Goal: Task Accomplishment & Management: Manage account settings

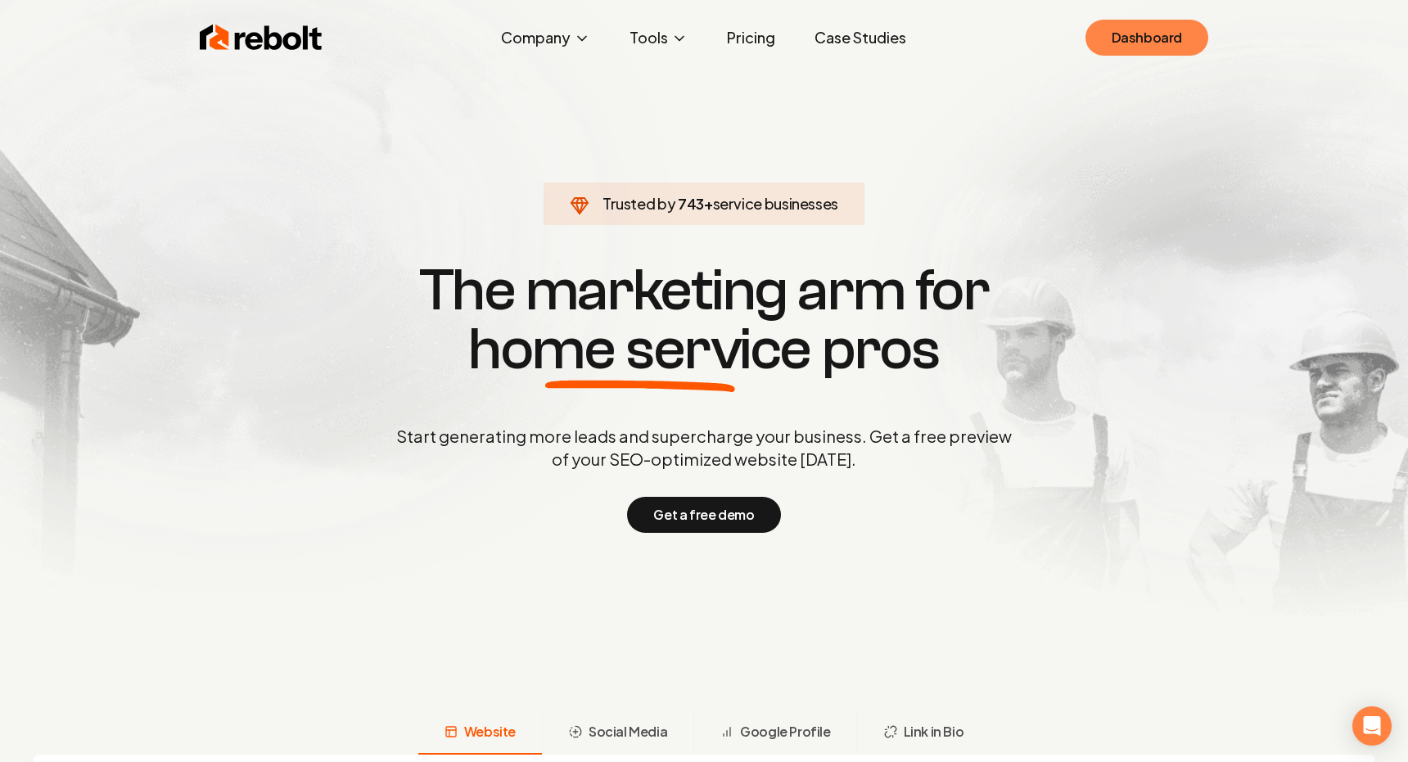
click at [1151, 20] on link "Dashboard" at bounding box center [1146, 38] width 123 height 36
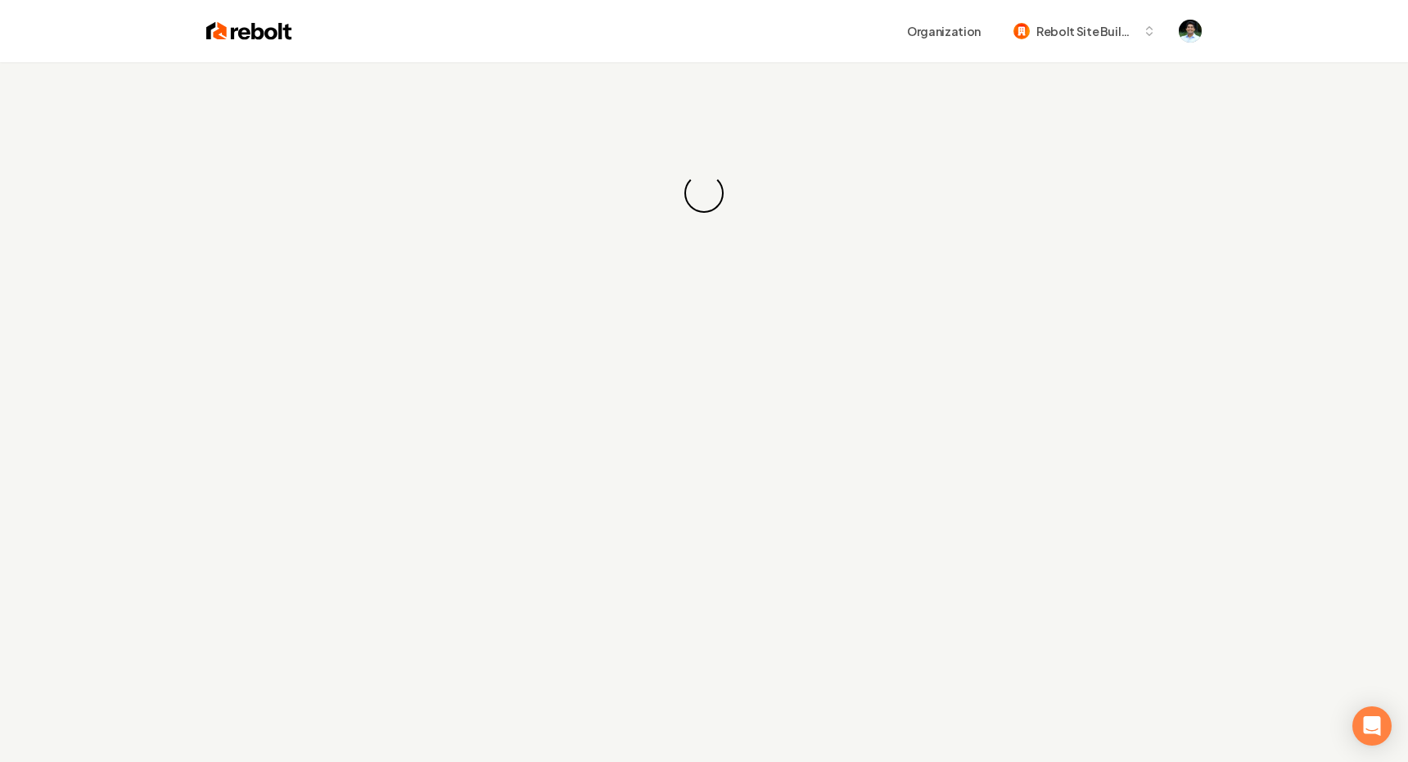
click at [1145, 201] on div "Loading... Loading..." at bounding box center [704, 193] width 1408 height 262
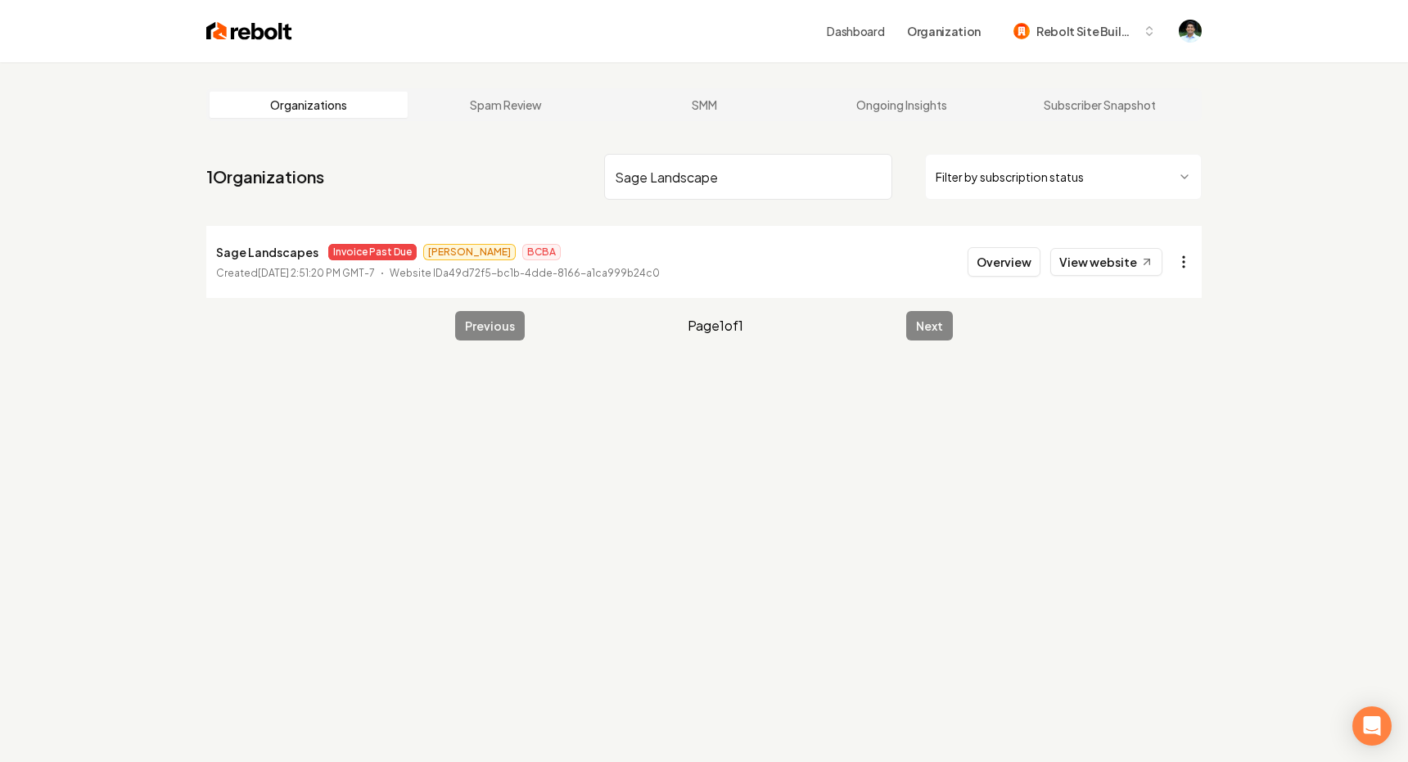
type input "Sage Landscape"
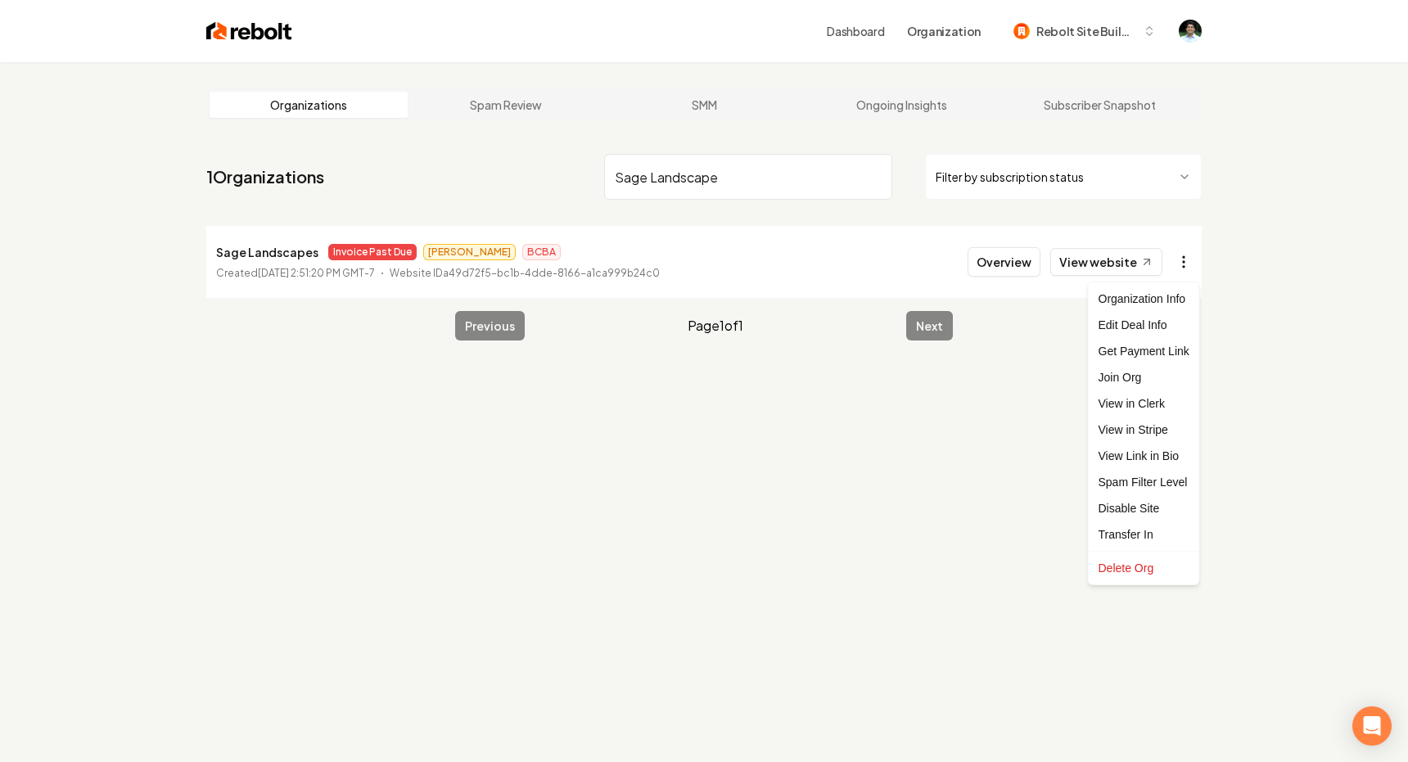
click at [1189, 259] on html "Dashboard Organization Rebolt Site Builder Organizations Spam Review SMM Ongoin…" at bounding box center [704, 381] width 1408 height 762
click at [1142, 425] on link "View in Stripe" at bounding box center [1144, 430] width 104 height 26
